Goal: Task Accomplishment & Management: Use online tool/utility

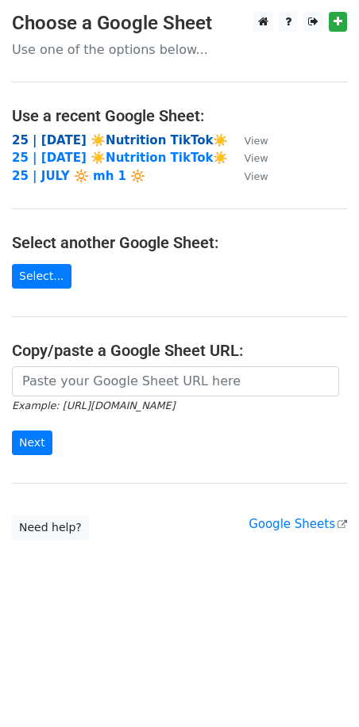
click at [92, 136] on strong "25 | [DATE] ☀️Nutrition TikTok☀️" at bounding box center [120, 140] width 216 height 14
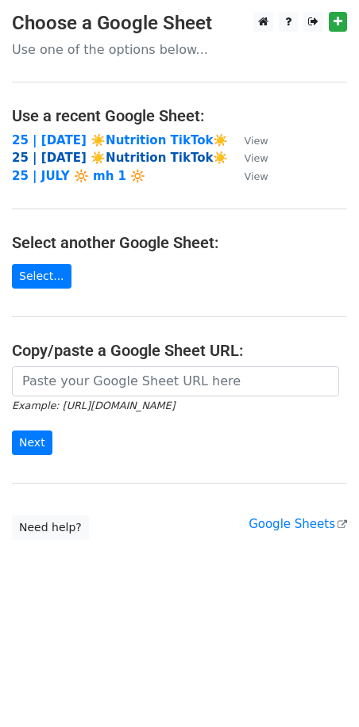
click at [132, 151] on strong "25 | [DATE] ☀️Nutrition TikTok☀️" at bounding box center [120, 158] width 216 height 14
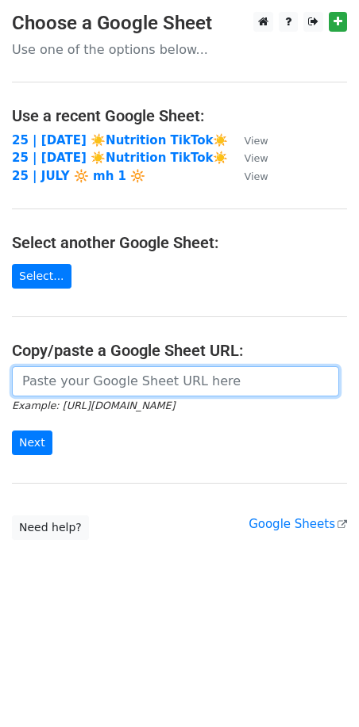
click at [135, 378] on input "url" at bounding box center [175, 381] width 327 height 30
paste input "https://docs.google.com/spreadsheets/d/1Oav5p9jd5L65qD1oYYETSq_zLSFwSYBsaxiNftl…"
type input "https://docs.google.com/spreadsheets/d/1Oav5p9jd5L65qD1oYYETSq_zLSFwSYBsaxiNftl…"
click at [12, 431] on input "Next" at bounding box center [32, 443] width 40 height 25
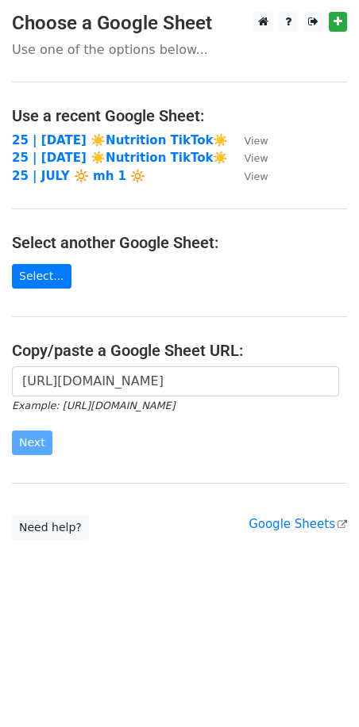
scroll to position [0, 0]
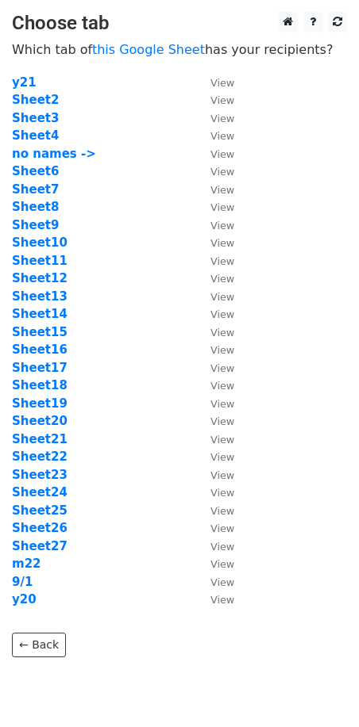
click at [39, 163] on td "Sheet6" at bounding box center [103, 172] width 182 height 18
click at [31, 172] on strong "Sheet6" at bounding box center [35, 171] width 47 height 14
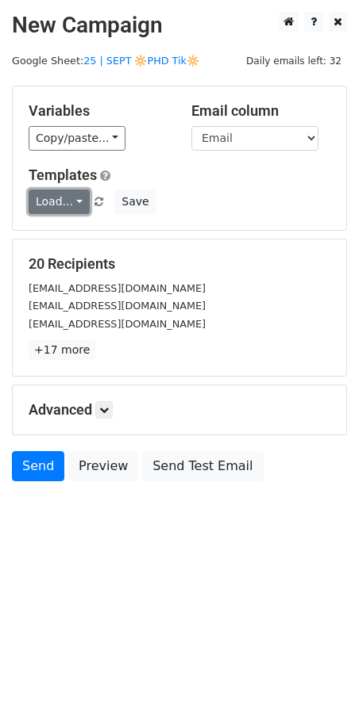
click at [52, 201] on link "Load..." at bounding box center [59, 202] width 61 height 25
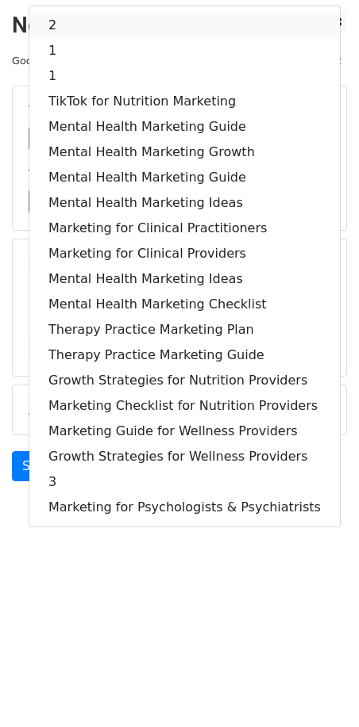
click at [112, 27] on link "2" at bounding box center [184, 25] width 310 height 25
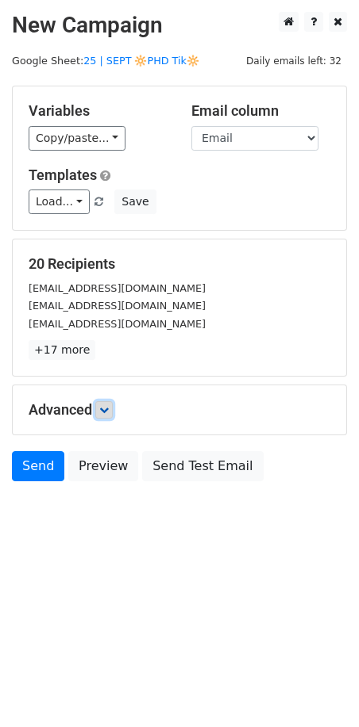
click at [105, 407] on icon at bounding box center [104, 410] width 10 height 10
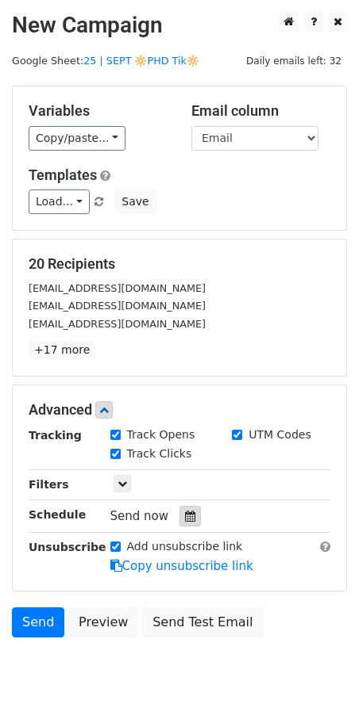
click at [185, 514] on icon at bounding box center [190, 516] width 10 height 11
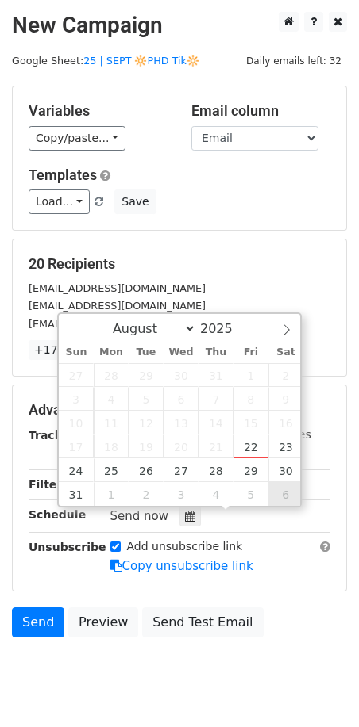
type input "2025-09-06 12:00"
select select "8"
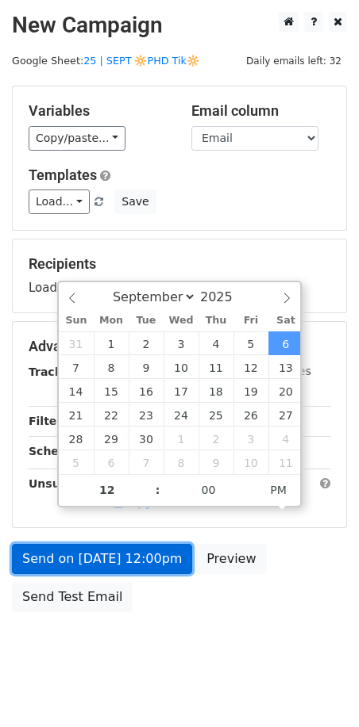
click at [134, 559] on link "Send on Sep 6 at 12:00pm" at bounding box center [102, 559] width 180 height 30
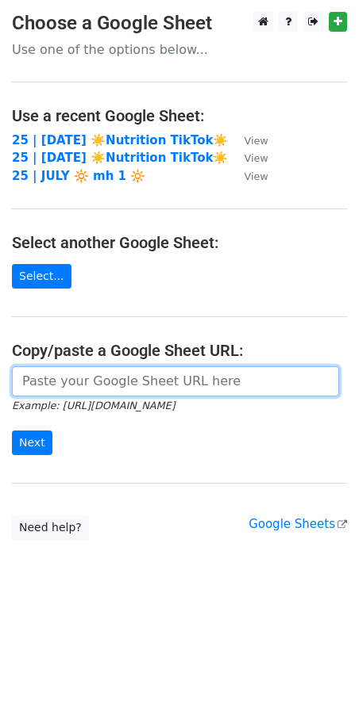
click at [78, 376] on input "url" at bounding box center [175, 381] width 327 height 30
paste input "[URL][DOMAIN_NAME]"
type input "[URL][DOMAIN_NAME]"
click at [12, 431] on input "Next" at bounding box center [32, 443] width 40 height 25
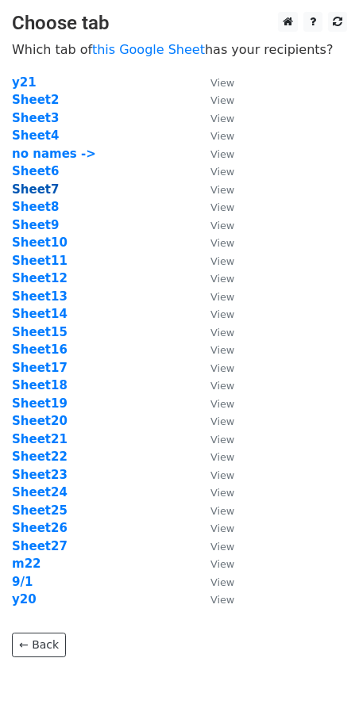
click at [35, 190] on strong "Sheet7" at bounding box center [35, 189] width 47 height 14
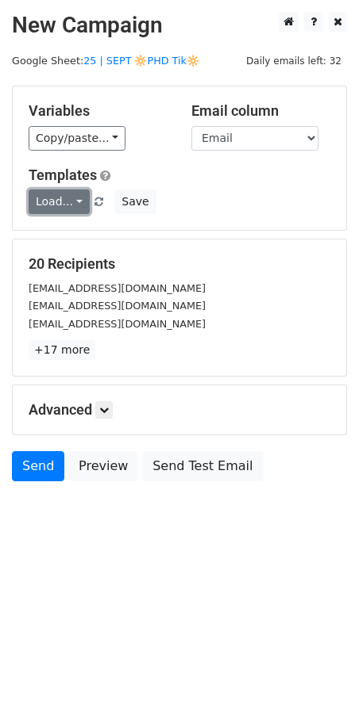
click at [75, 204] on link "Load..." at bounding box center [59, 202] width 61 height 25
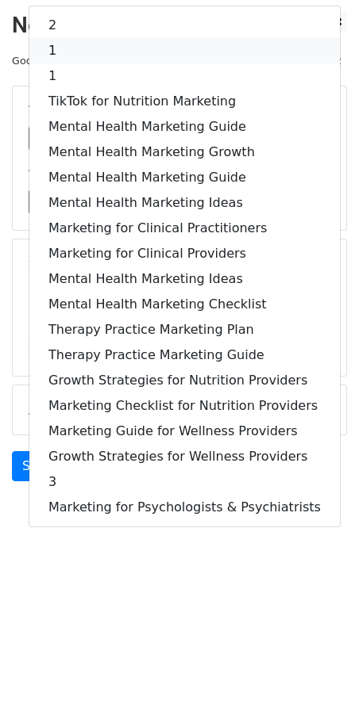
click at [155, 58] on link "1" at bounding box center [184, 50] width 310 height 25
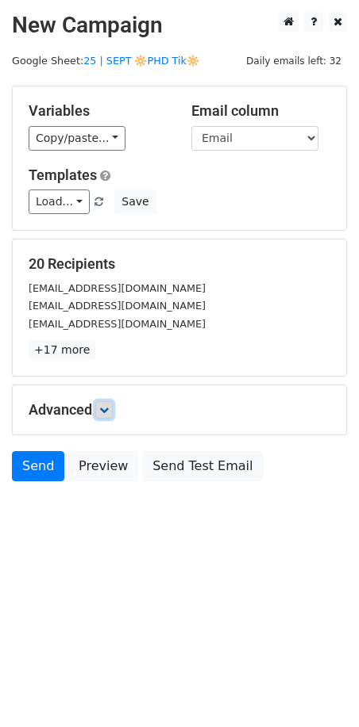
click at [109, 405] on icon at bounding box center [104, 410] width 10 height 10
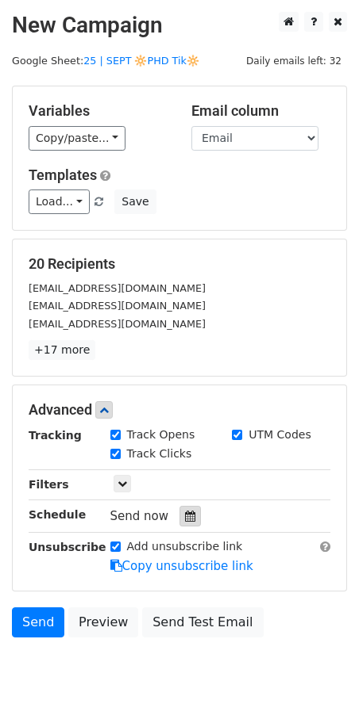
click at [185, 513] on icon at bounding box center [190, 516] width 10 height 11
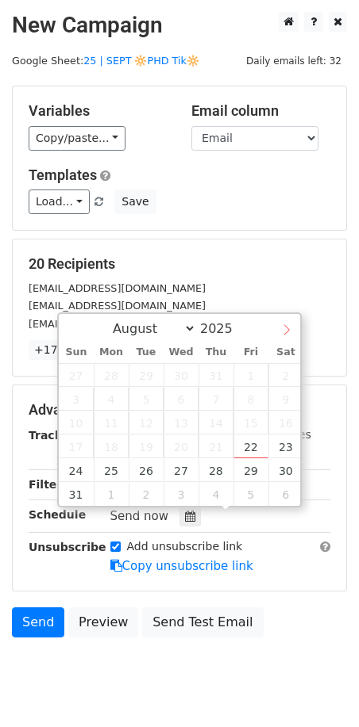
select select "8"
click at [285, 330] on icon at bounding box center [286, 329] width 11 height 11
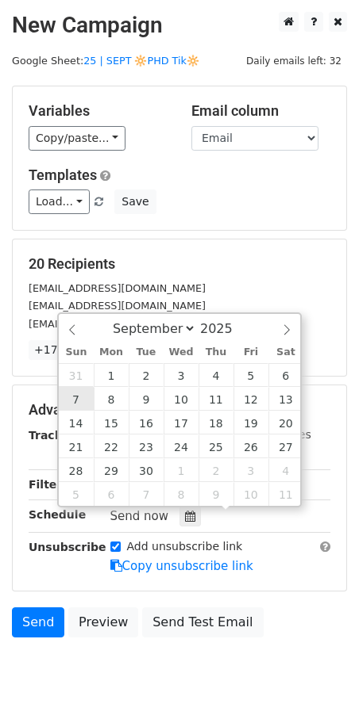
type input "[DATE] 12:00"
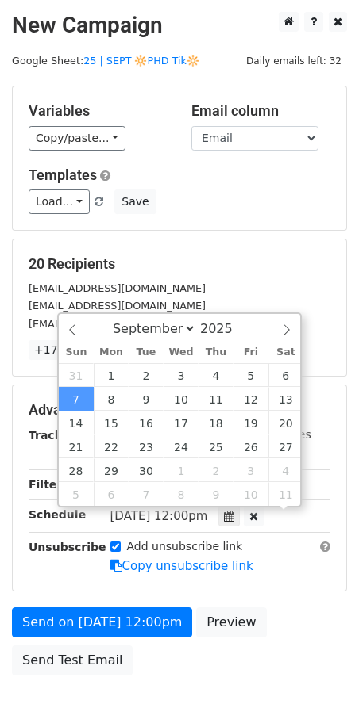
scroll to position [1, 0]
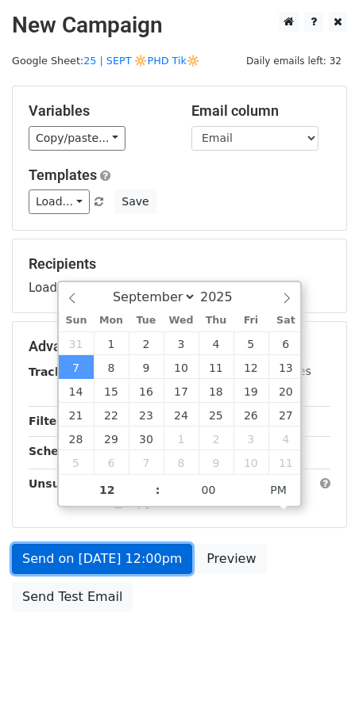
click at [92, 569] on link "Send on [DATE] 12:00pm" at bounding box center [102, 559] width 180 height 30
